Goal: Navigation & Orientation: Find specific page/section

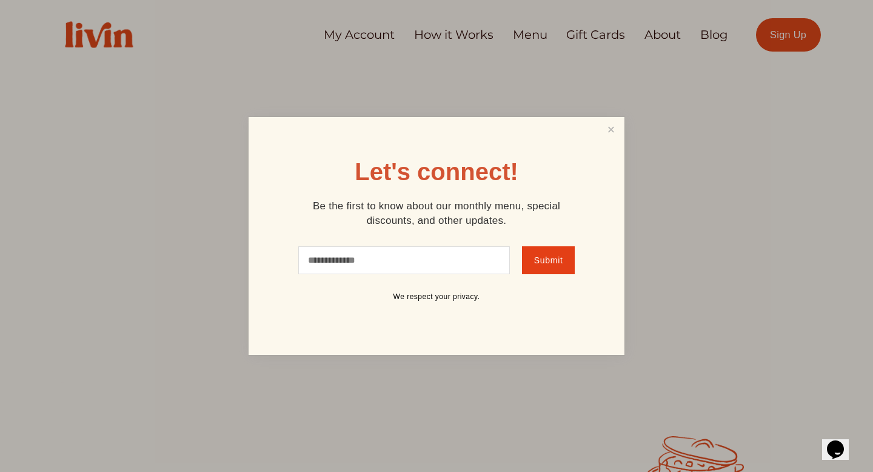
click at [611, 126] on link "Close" at bounding box center [611, 130] width 23 height 22
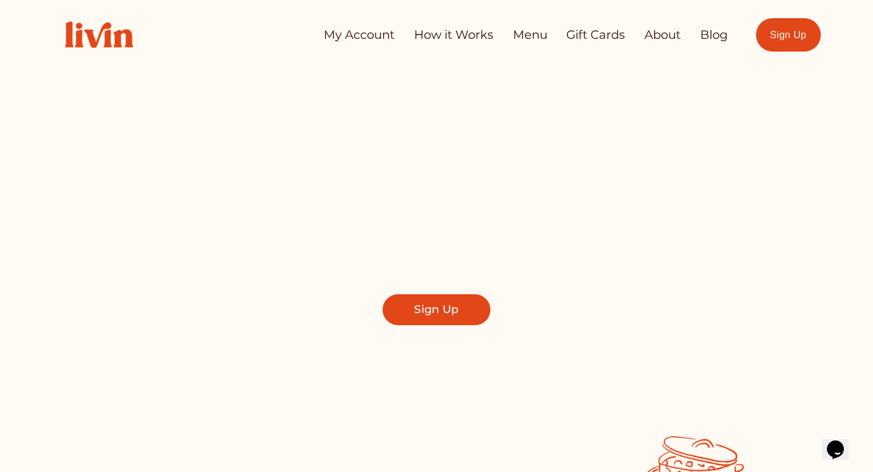
click at [529, 36] on link "Menu" at bounding box center [530, 35] width 35 height 24
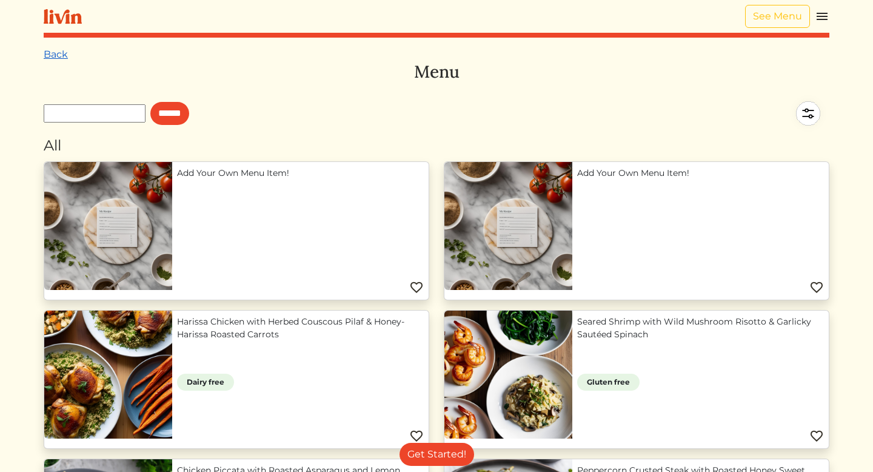
click at [58, 53] on link "Back" at bounding box center [56, 55] width 24 height 12
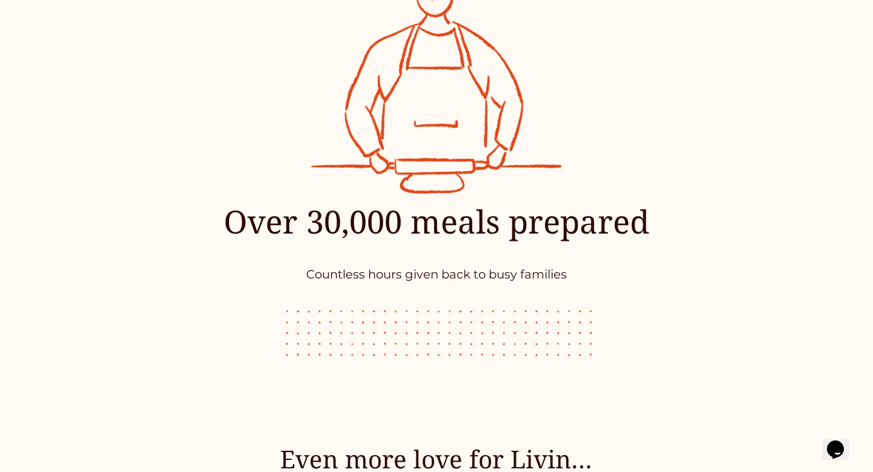
scroll to position [4805, 0]
